Goal: Obtain resource: Download file/media

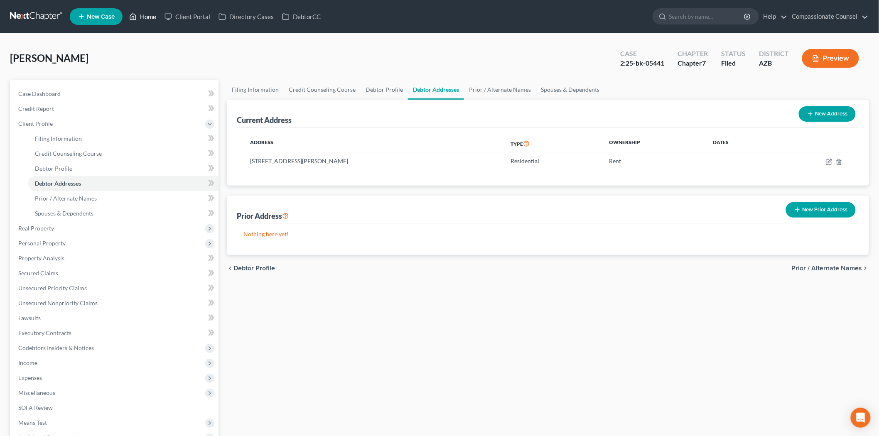
click at [151, 14] on link "Home" at bounding box center [142, 16] width 35 height 15
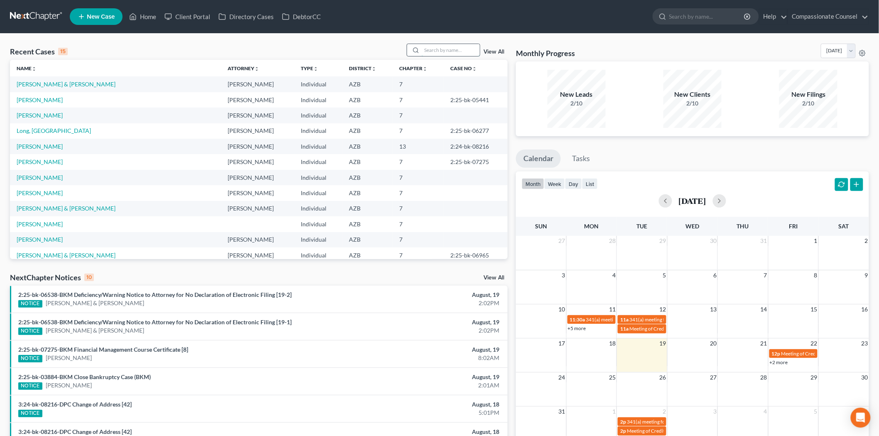
click at [431, 50] on input "search" at bounding box center [451, 50] width 58 height 12
type input "buckrucker"
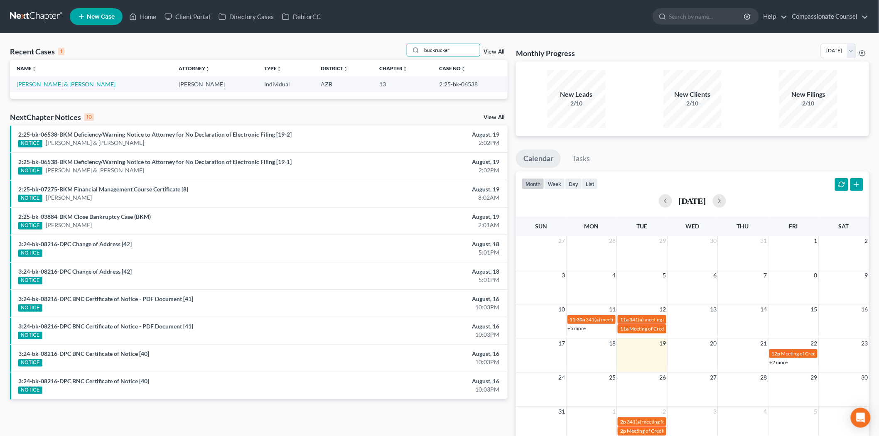
click at [90, 84] on link "[PERSON_NAME] & [PERSON_NAME]" at bounding box center [66, 84] width 99 height 7
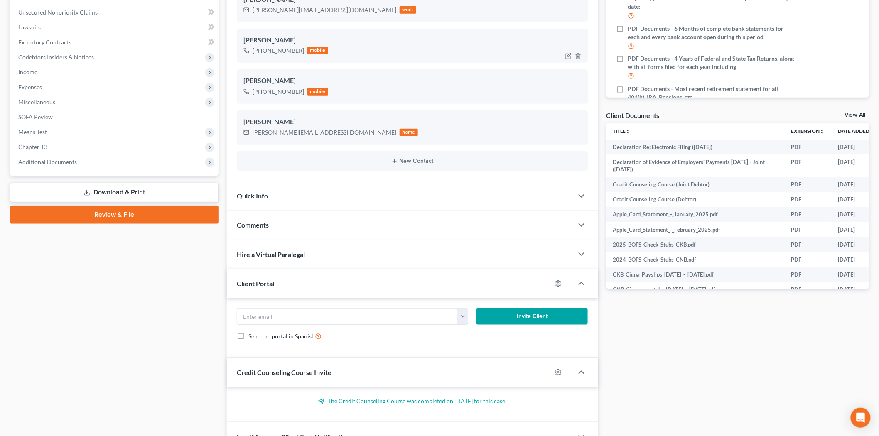
scroll to position [248, 0]
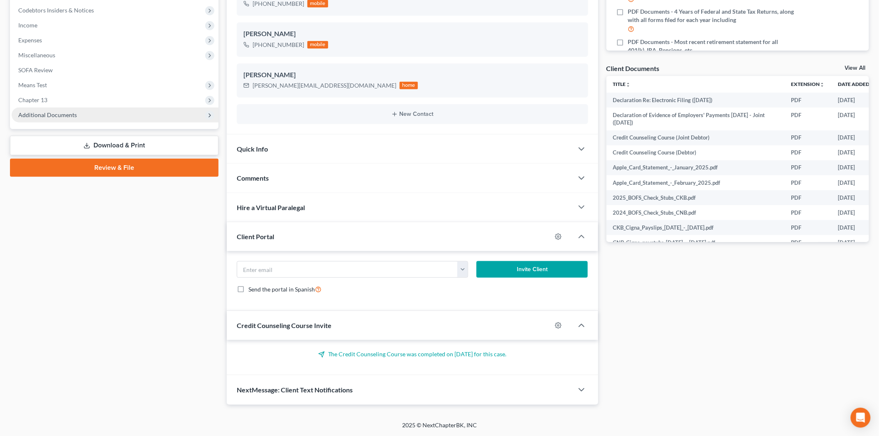
click at [60, 112] on span "Additional Documents" at bounding box center [47, 114] width 59 height 7
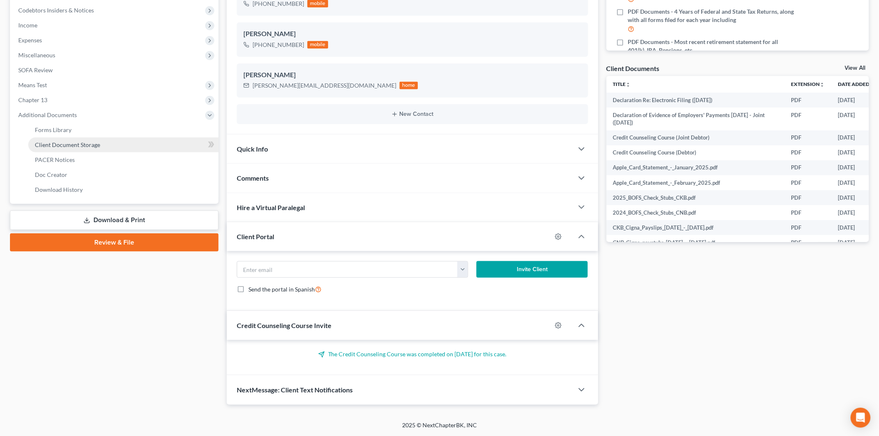
click at [64, 141] on span "Client Document Storage" at bounding box center [67, 144] width 65 height 7
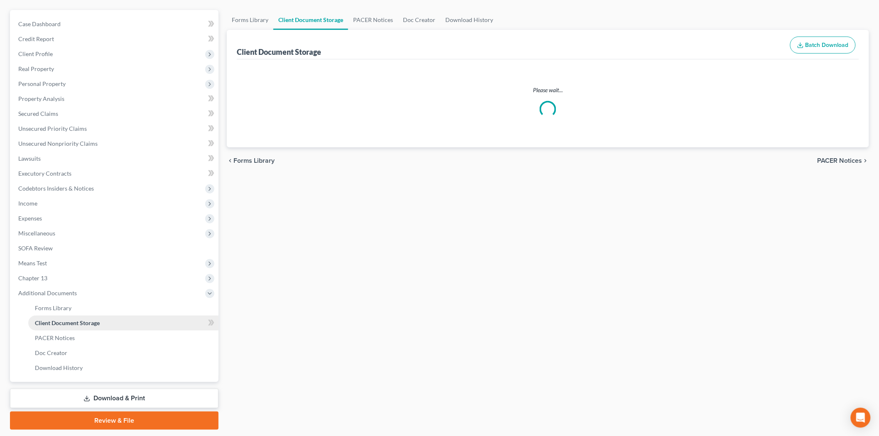
scroll to position [5, 0]
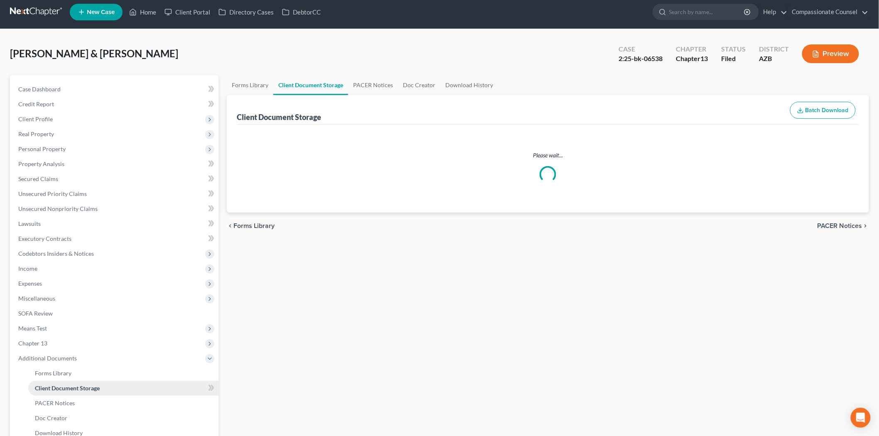
select select "14"
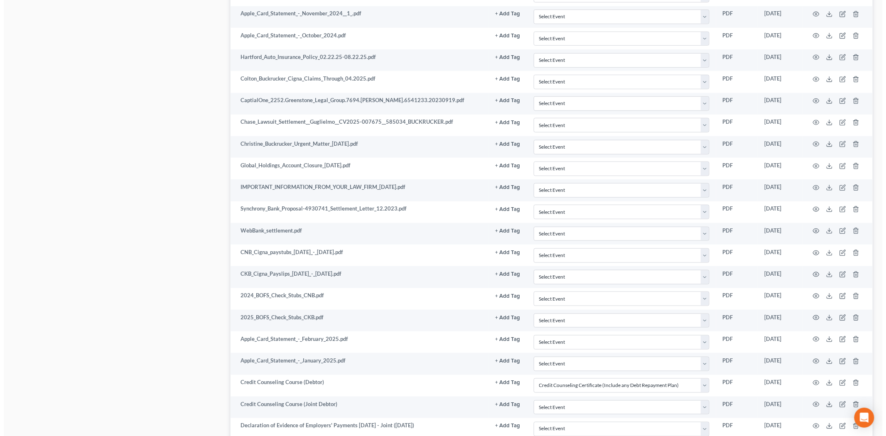
scroll to position [1651, 0]
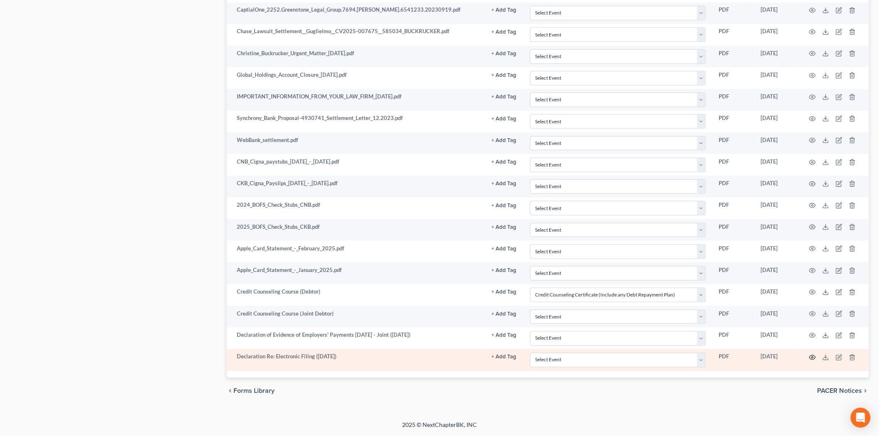
click at [816, 357] on icon "button" at bounding box center [813, 357] width 6 height 5
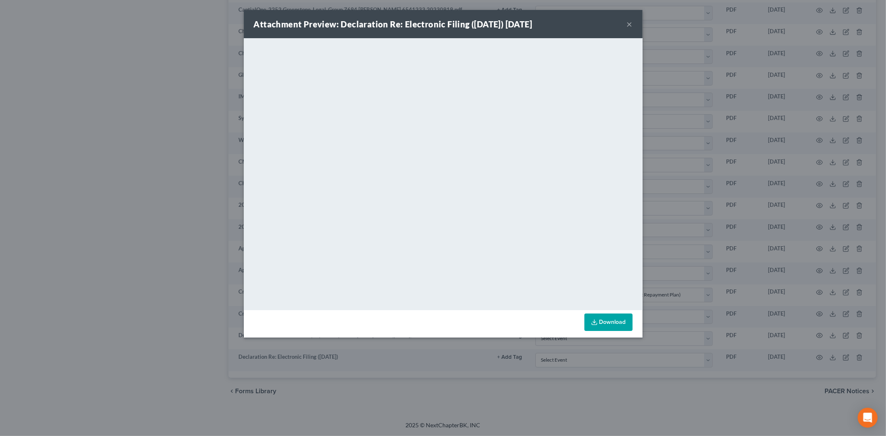
click at [607, 319] on link "Download" at bounding box center [609, 322] width 48 height 17
